Goal: Transaction & Acquisition: Download file/media

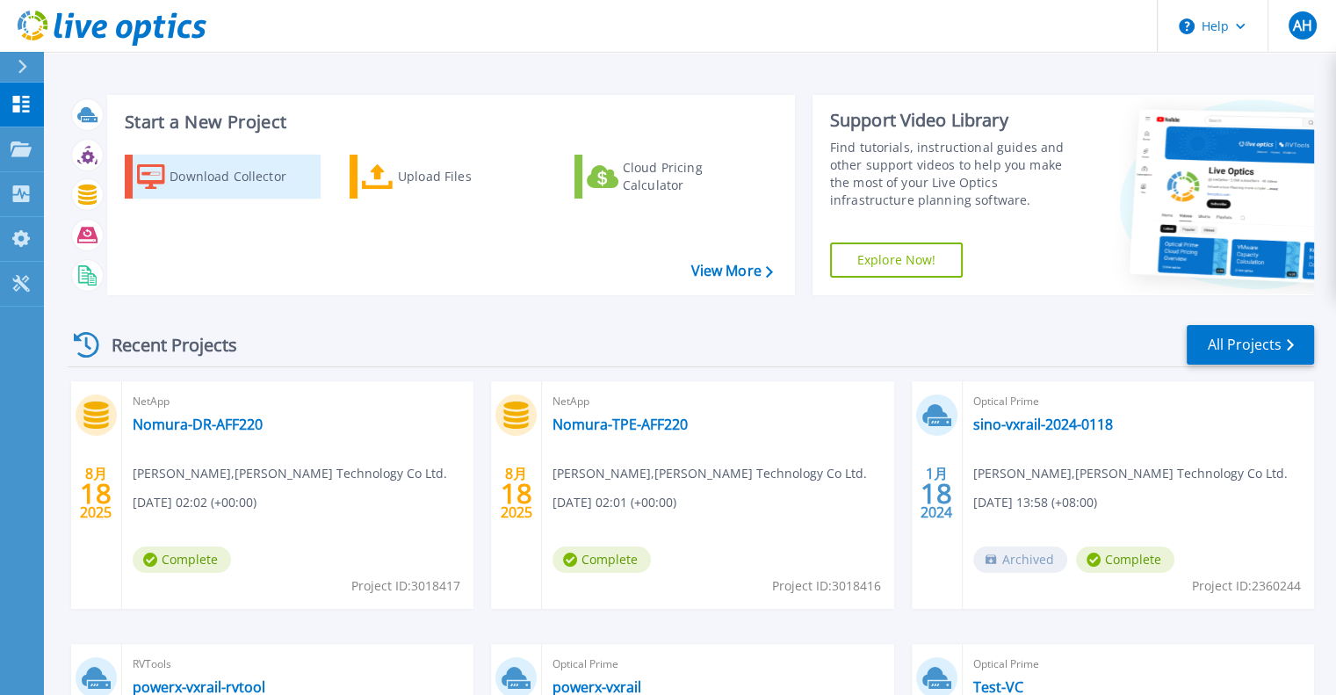
click at [247, 171] on div "Download Collector" at bounding box center [239, 176] width 141 height 35
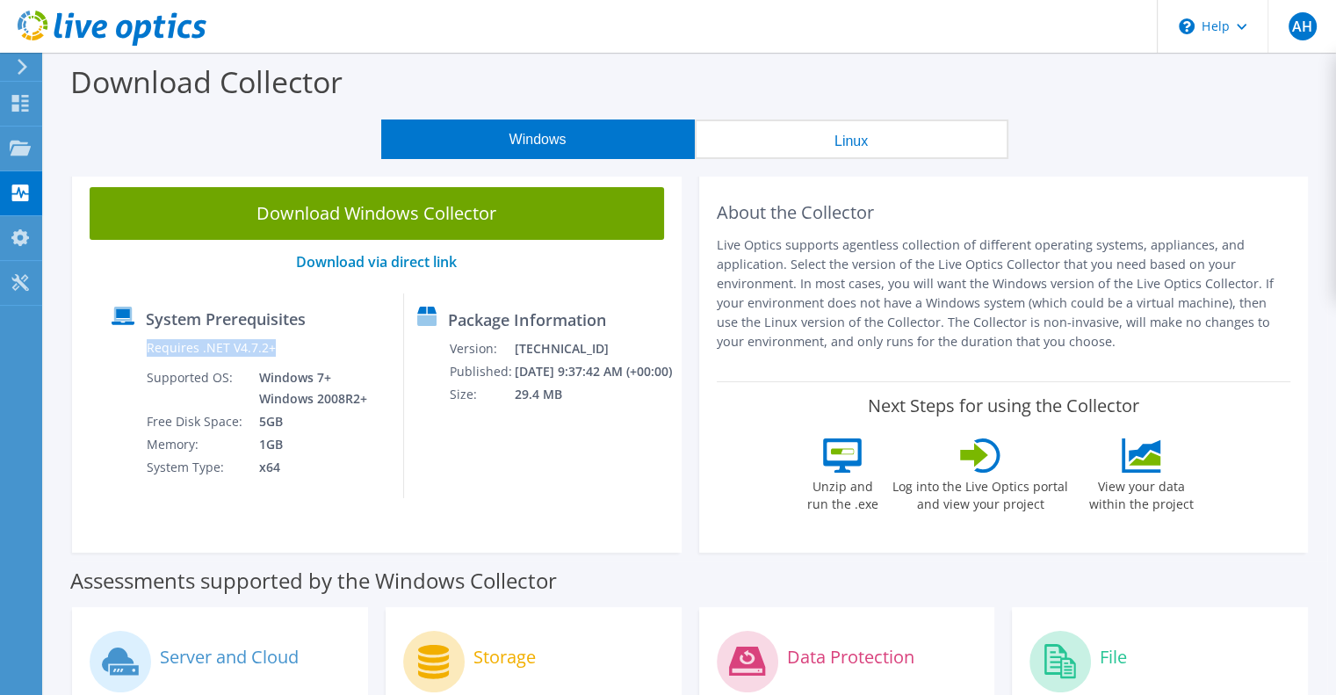
drag, startPoint x: 138, startPoint y: 348, endPoint x: 295, endPoint y: 347, distance: 157.2
click at [295, 347] on div "Requires .NET V4.7.2+ Supported OS: Windows 7+ Windows 2008R2+ Free Disk Space:…" at bounding box center [241, 407] width 259 height 142
click at [295, 347] on td "Requires .NET V4.7.2+" at bounding box center [258, 351] width 225 height 30
